Goal: Find specific page/section: Find specific page/section

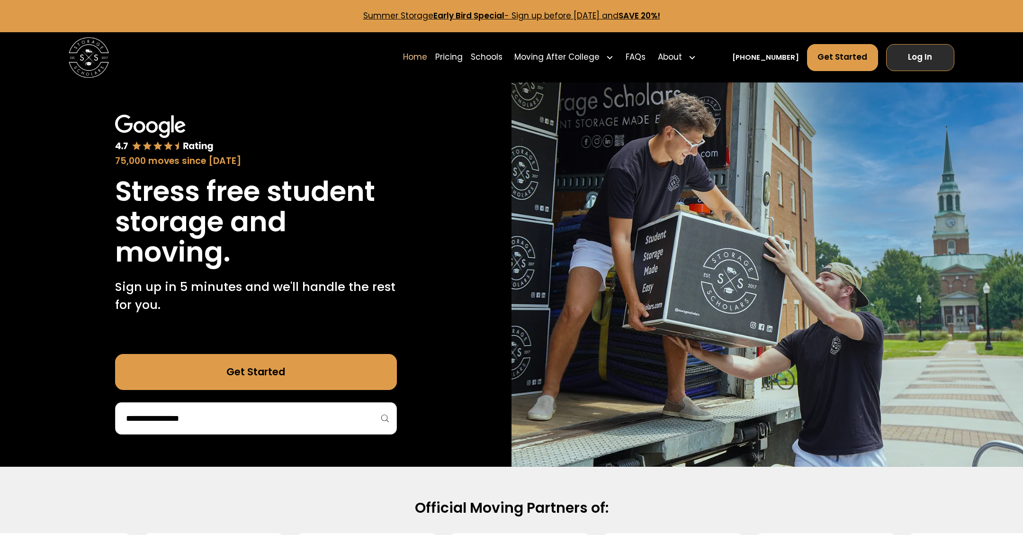
click at [915, 57] on link "Log In" at bounding box center [920, 57] width 69 height 27
click at [463, 57] on link "Pricing" at bounding box center [448, 57] width 27 height 28
click at [501, 53] on link "Schools" at bounding box center [487, 57] width 32 height 28
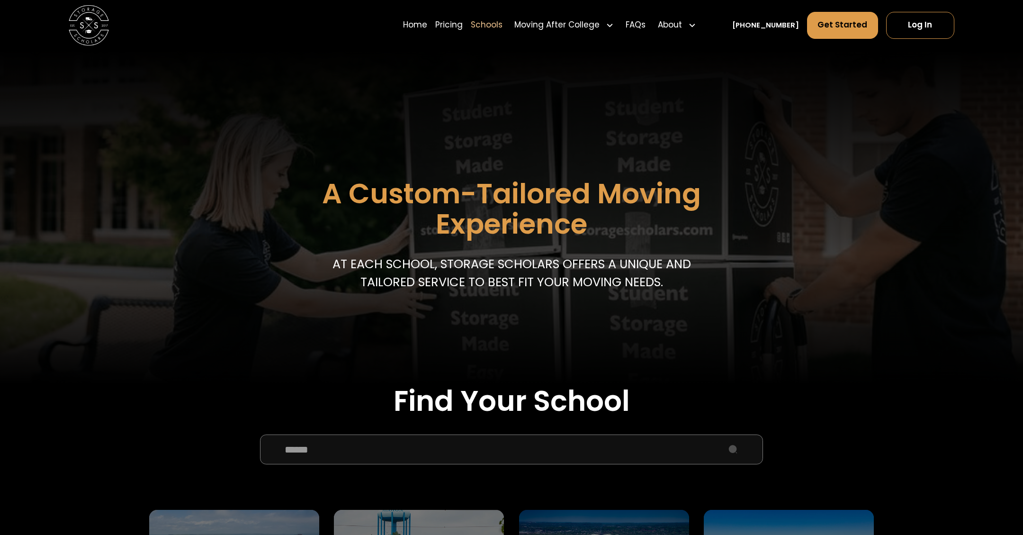
click at [340, 440] on input "School Select Form" at bounding box center [511, 449] width 503 height 30
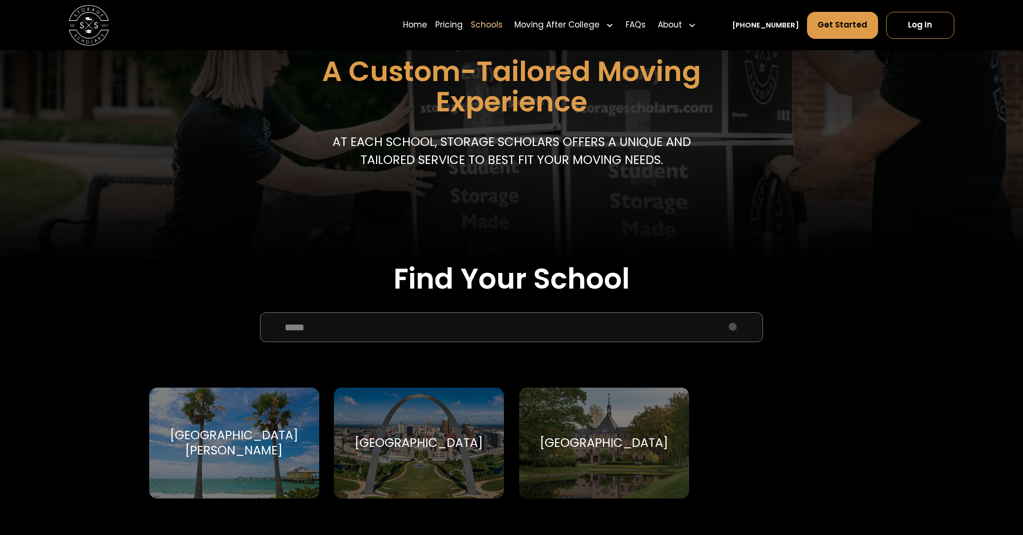
scroll to position [196, 0]
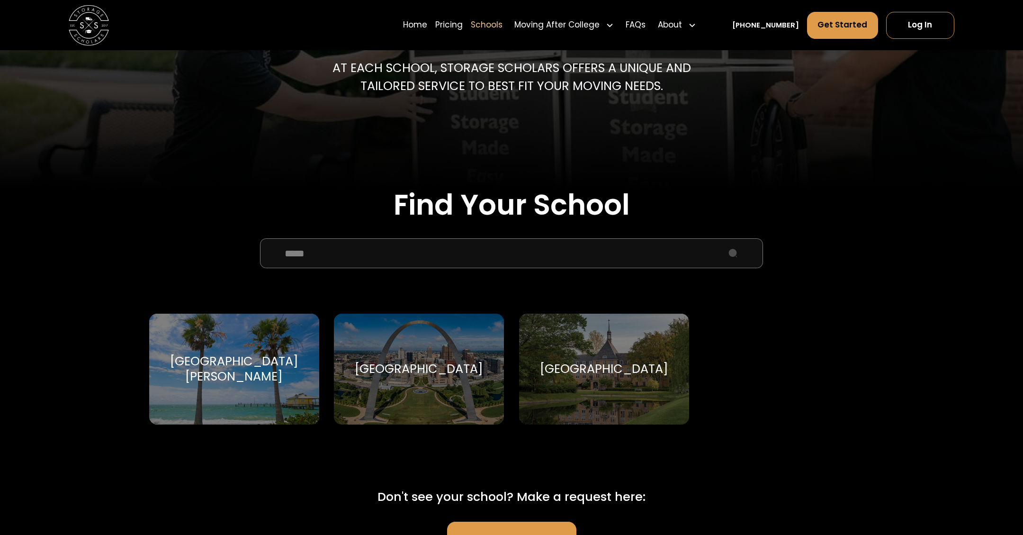
type input "*****"
click at [602, 376] on div "[GEOGRAPHIC_DATA]" at bounding box center [604, 368] width 128 height 15
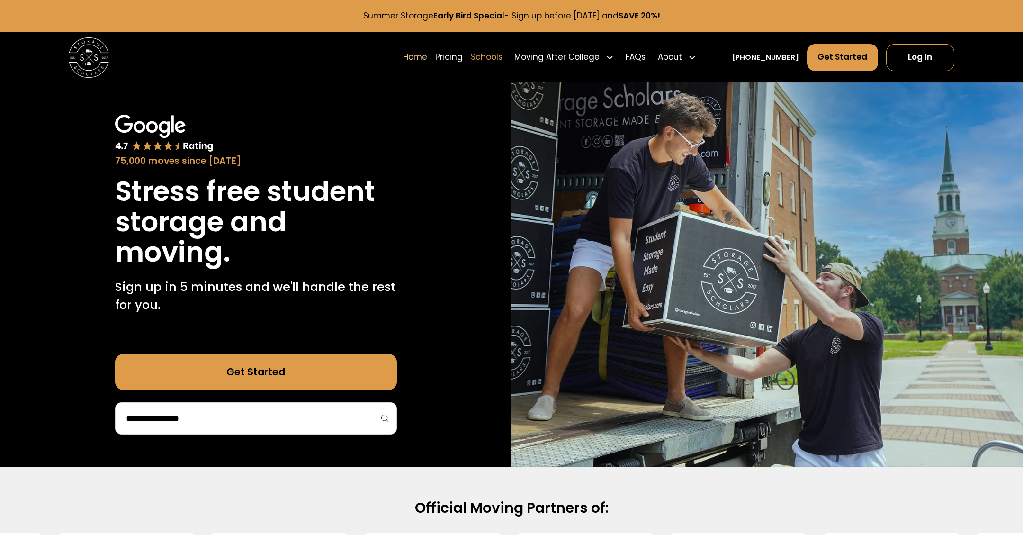
click at [502, 58] on link "Schools" at bounding box center [487, 57] width 32 height 28
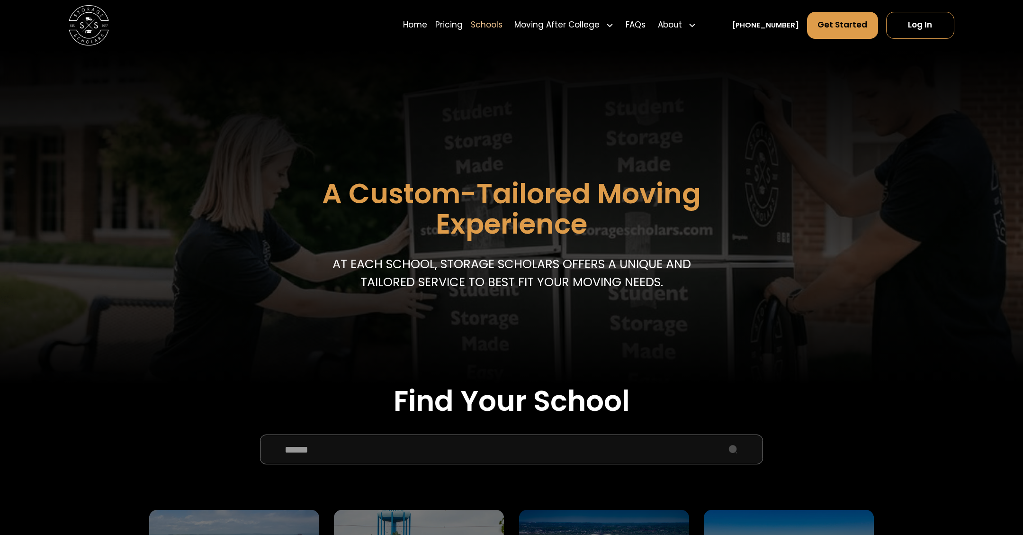
click at [361, 456] on input "School Select Form" at bounding box center [511, 449] width 503 height 30
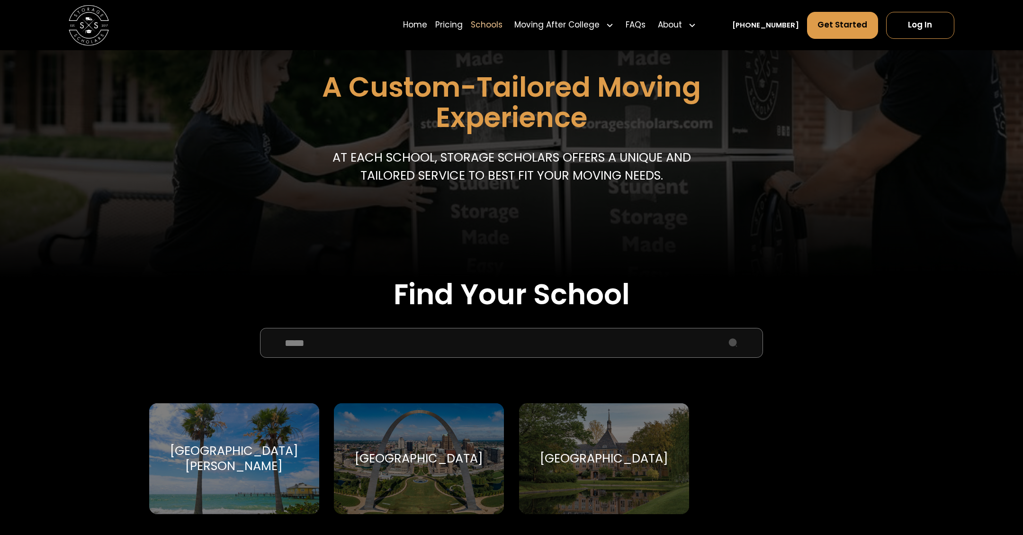
scroll to position [167, 0]
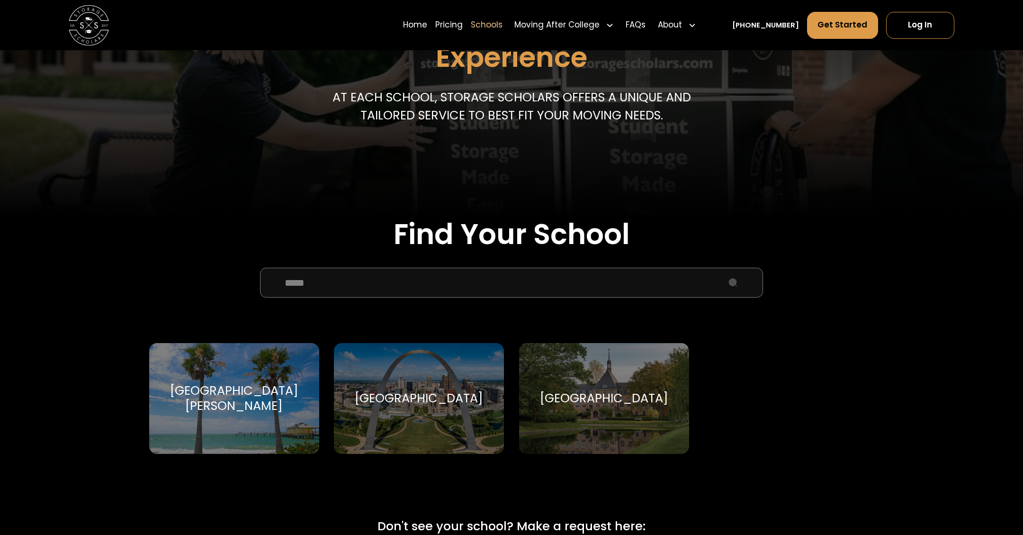
type input "*****"
click at [590, 380] on div "Saint Mary's College Saint Mary's College" at bounding box center [604, 398] width 170 height 111
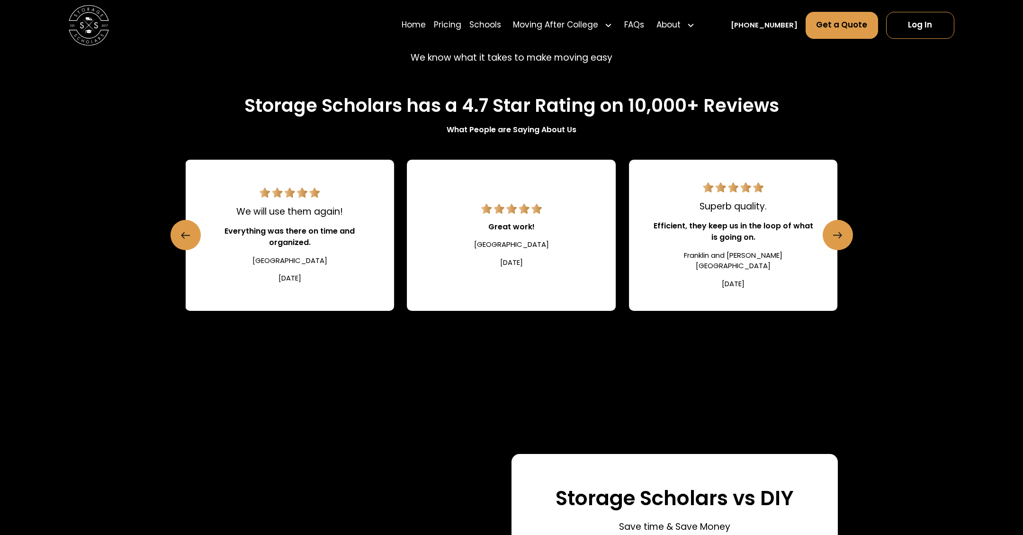
scroll to position [1383, 0]
